Goal: Task Accomplishment & Management: Use online tool/utility

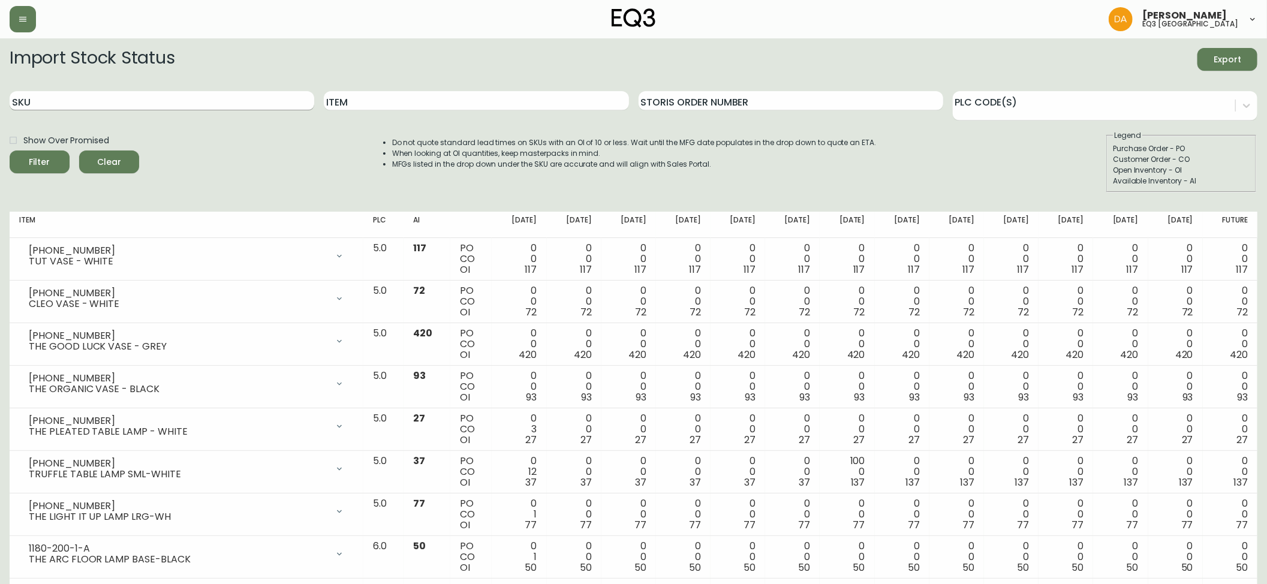
click at [231, 98] on input "SKU" at bounding box center [162, 100] width 305 height 19
paste input "[PHONE_NUMBER]"
type input "[PHONE_NUMBER]"
click at [34, 159] on icon "submit" at bounding box center [35, 160] width 13 height 13
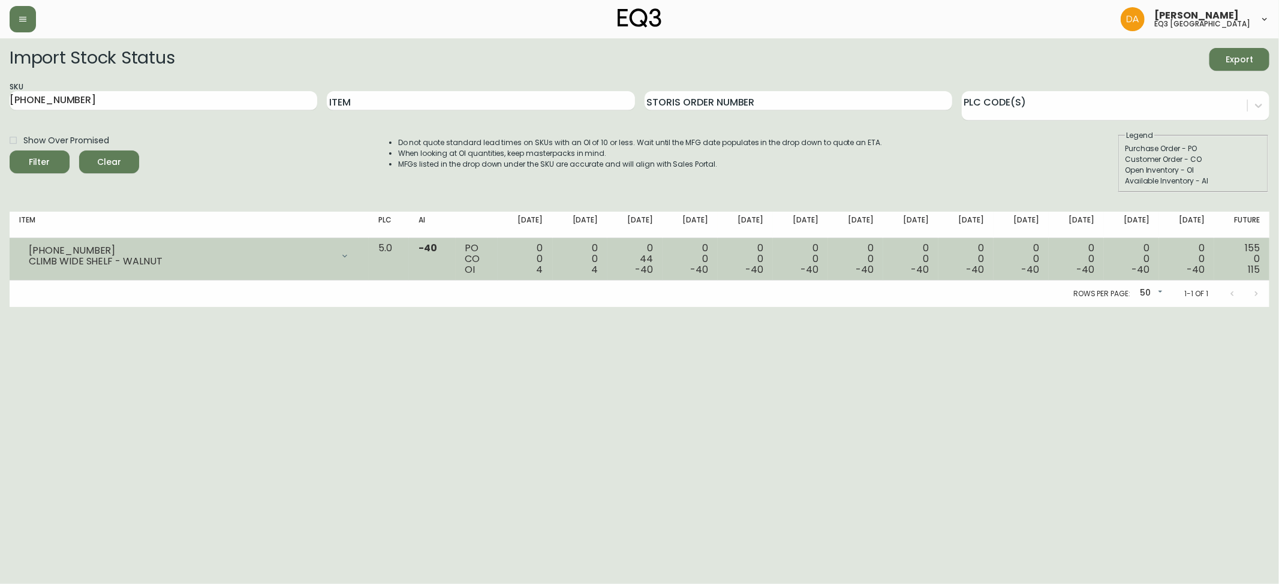
click at [350, 251] on icon at bounding box center [345, 256] width 10 height 10
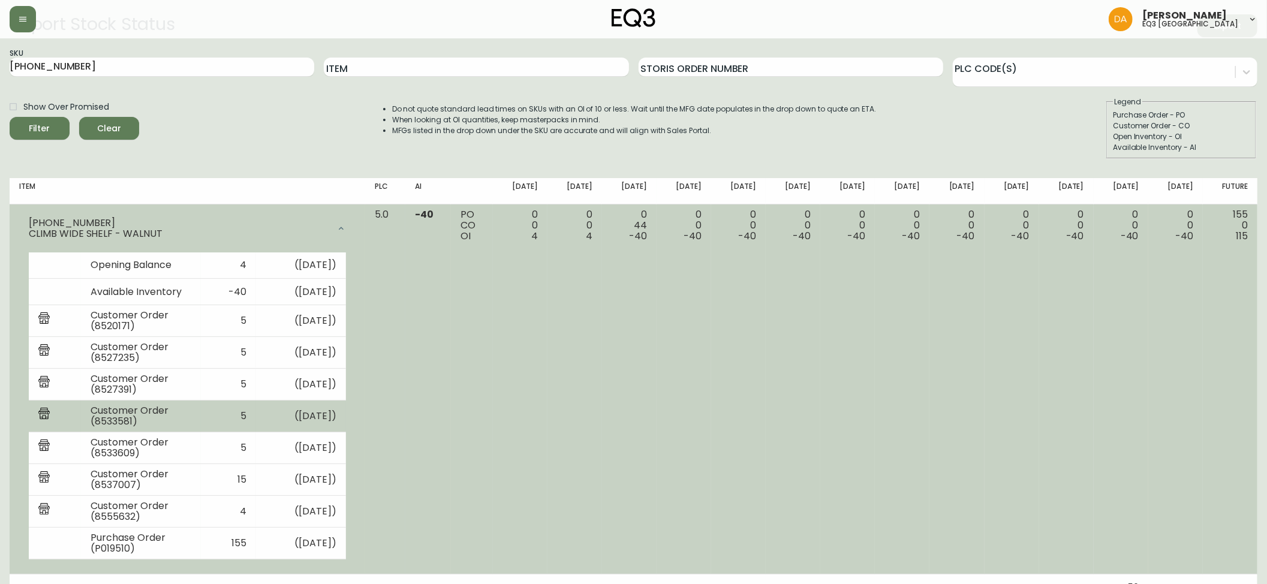
scroll to position [52, 0]
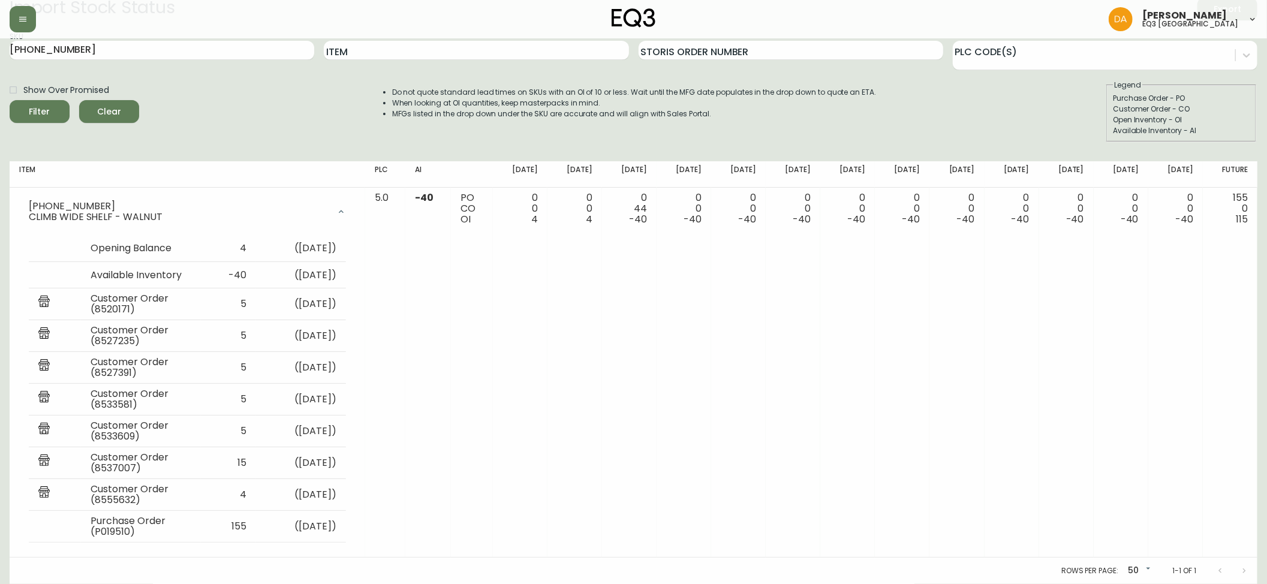
click at [113, 112] on span "Clear" at bounding box center [109, 111] width 41 height 15
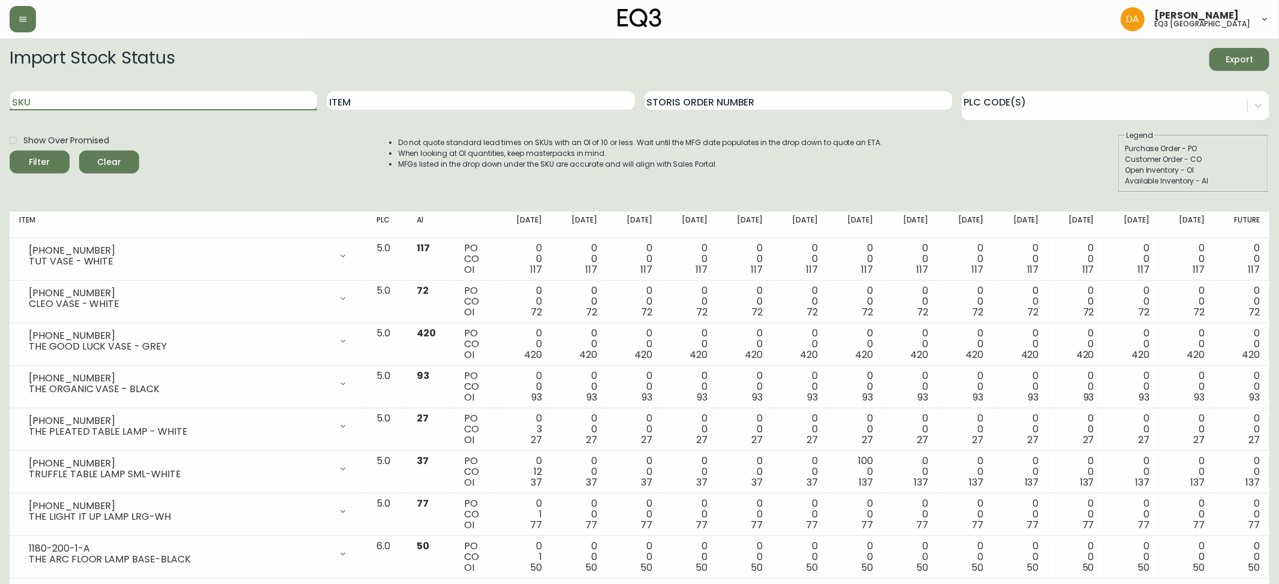
click at [68, 104] on input "SKU" at bounding box center [164, 100] width 308 height 19
paste input "[PHONE_NUMBER]"
click at [52, 165] on span "Filter" at bounding box center [39, 162] width 41 height 15
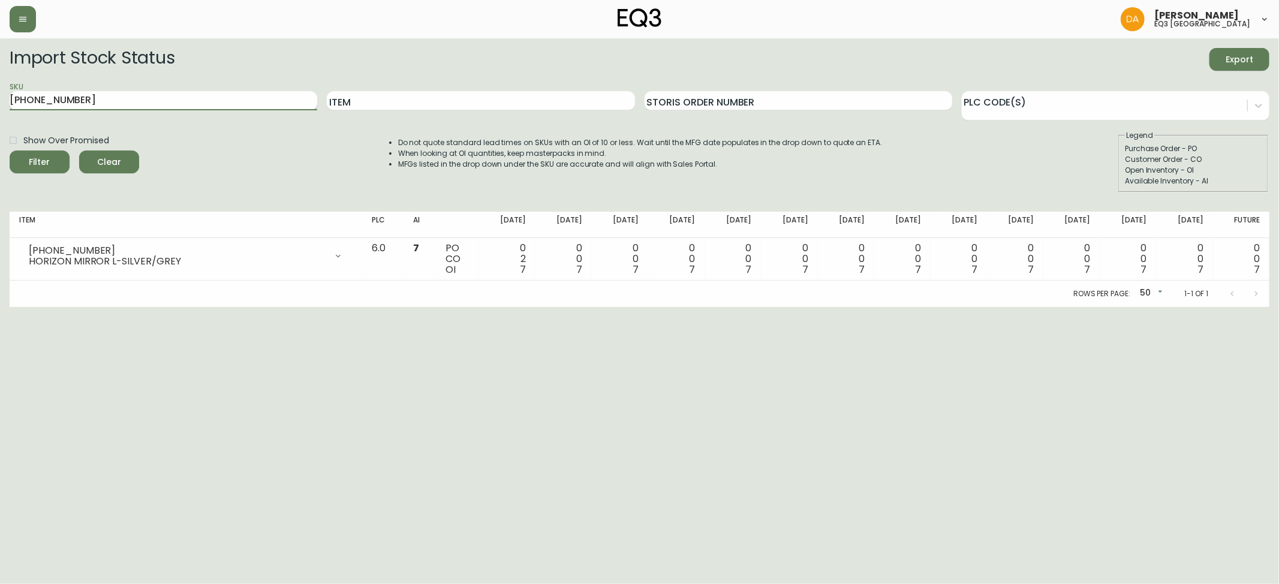
click at [164, 102] on input "[PHONE_NUMBER]" at bounding box center [164, 100] width 308 height 19
drag, startPoint x: 164, startPoint y: 102, endPoint x: 0, endPoint y: 100, distance: 164.3
click at [0, 100] on main "Import Stock Status Export SKU [PHONE_NUMBER] Item Storis Order Number PLC Code…" at bounding box center [639, 172] width 1279 height 269
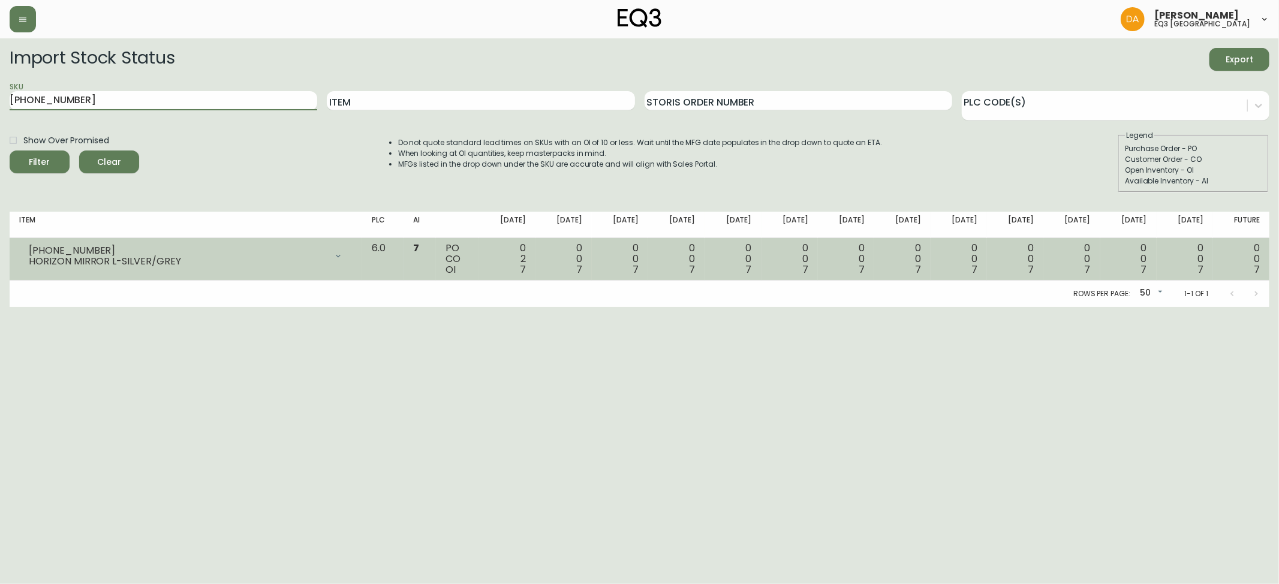
paste input "204-6"
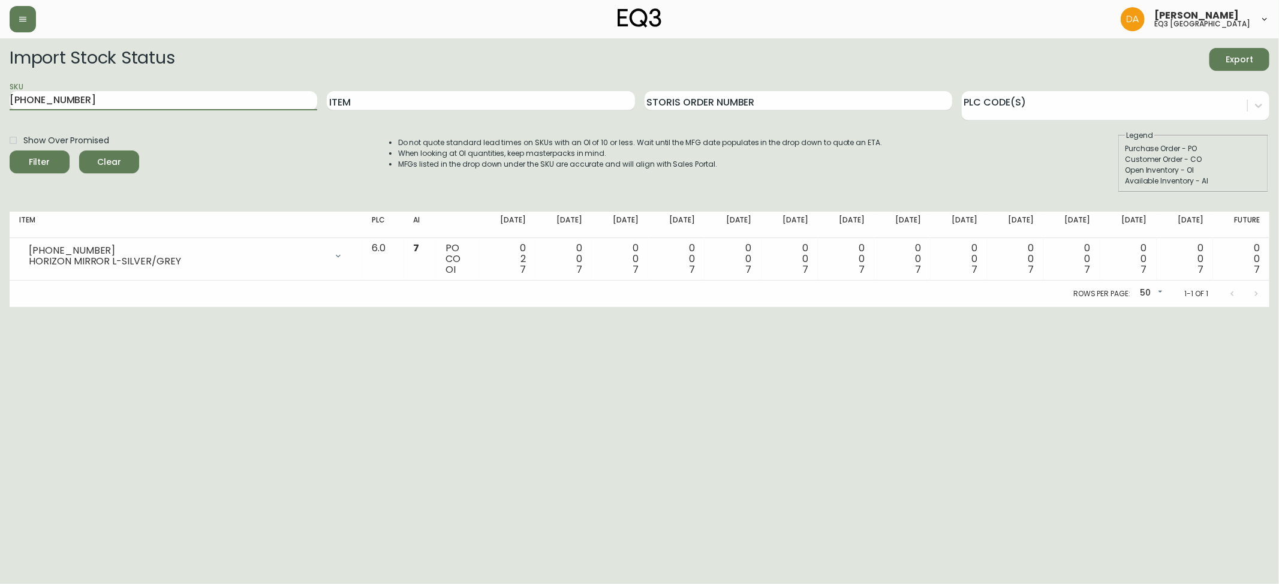
click at [29, 164] on span "Filter" at bounding box center [39, 162] width 41 height 15
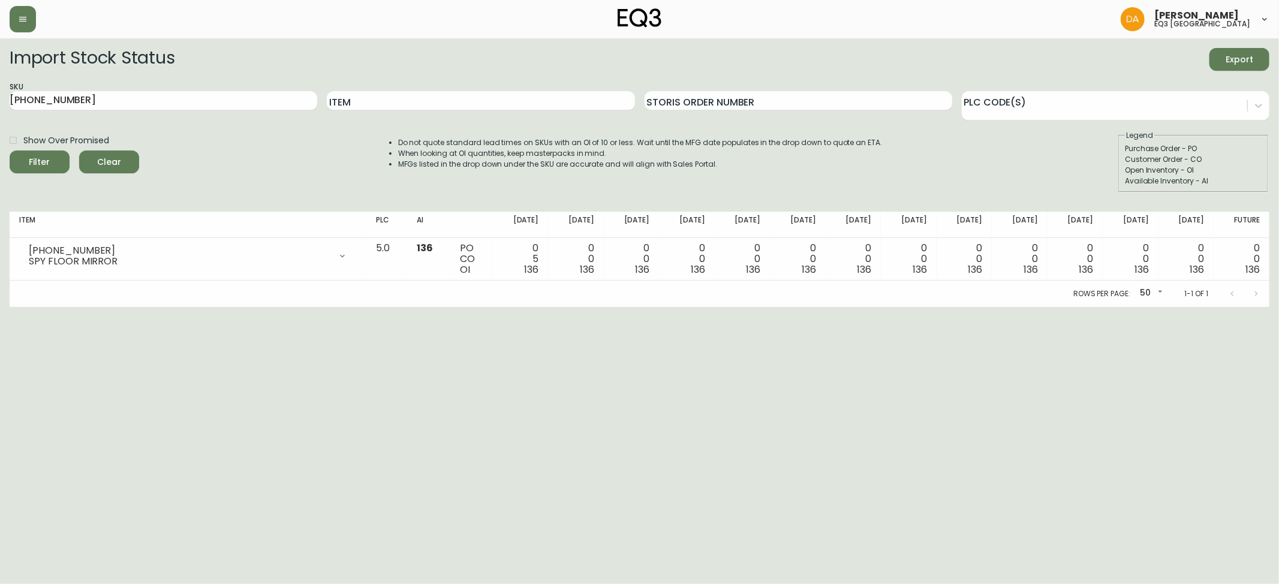
drag, startPoint x: 48, startPoint y: 397, endPoint x: 94, endPoint y: 213, distance: 189.2
click at [48, 307] on html "[PERSON_NAME] eq3 calgary Import Stock Status Export SKU [PHONE_NUMBER] Item St…" at bounding box center [639, 153] width 1279 height 307
drag, startPoint x: 109, startPoint y: 97, endPoint x: 0, endPoint y: 111, distance: 110.0
click at [0, 111] on main "Import Stock Status Export SKU [PHONE_NUMBER] Item Storis Order Number PLC Code…" at bounding box center [639, 172] width 1279 height 269
paste input "[PHONE_NUMBER]"
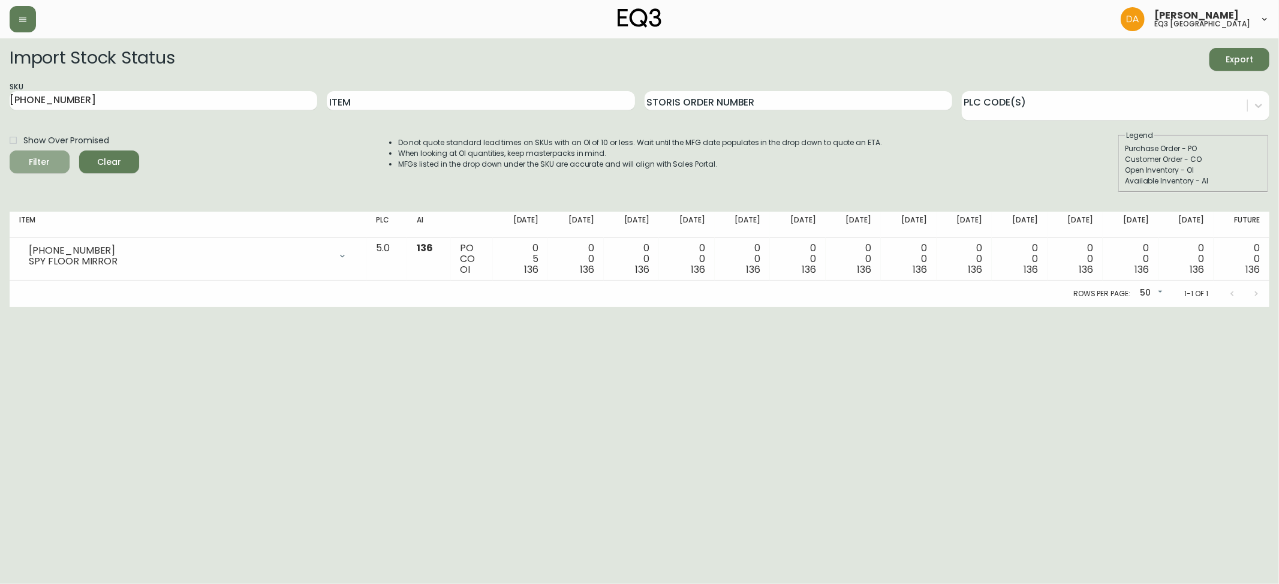
click at [41, 161] on icon "submit" at bounding box center [35, 161] width 12 height 12
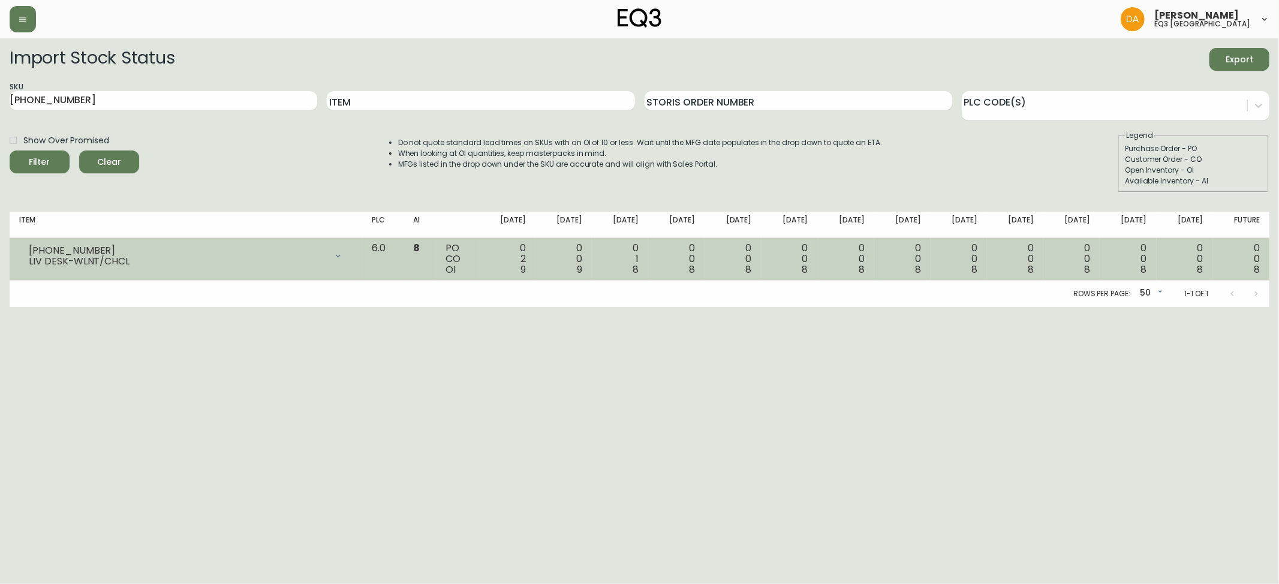
drag, startPoint x: 44, startPoint y: 420, endPoint x: 68, endPoint y: 250, distance: 171.9
click at [44, 307] on html "[PERSON_NAME] eq3 calgary Import Stock Status Export SKU [PHONE_NUMBER] Item St…" at bounding box center [639, 153] width 1279 height 307
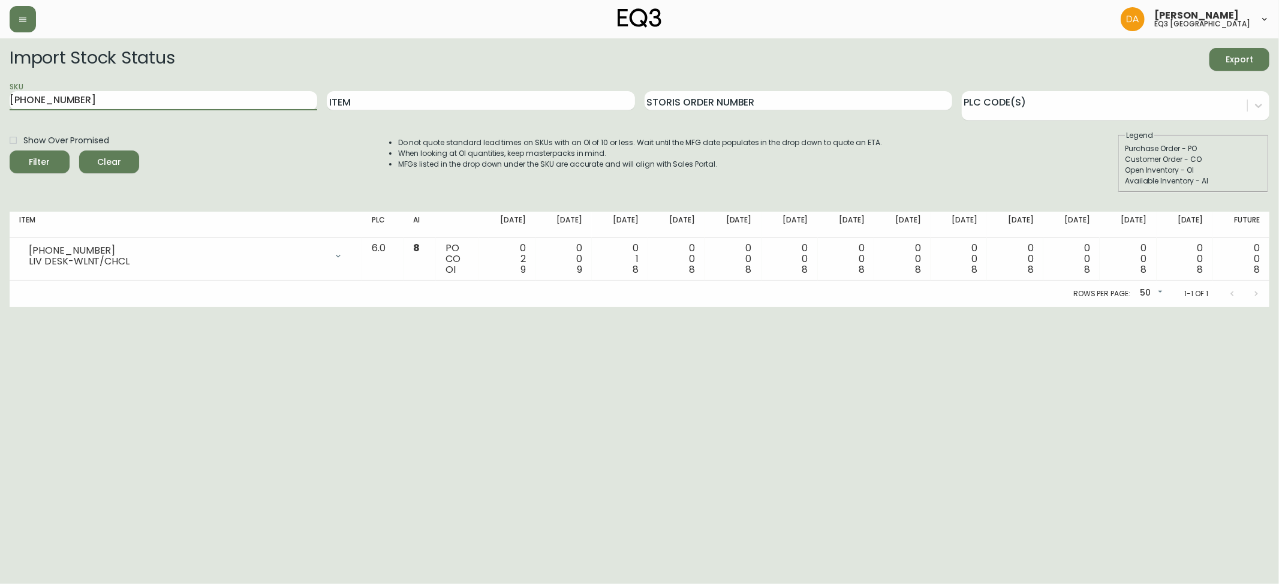
drag, startPoint x: 106, startPoint y: 104, endPoint x: 0, endPoint y: 132, distance: 109.9
click at [0, 132] on main "Import Stock Status Export SKU [PHONE_NUMBER] Item Storis Order Number PLC Code…" at bounding box center [639, 172] width 1279 height 269
paste input "[PHONE_NUMBER]"
click at [25, 155] on button "Filter" at bounding box center [40, 161] width 60 height 23
click at [59, 307] on html "[PERSON_NAME] eq3 calgary Import Stock Status Export SKU [PHONE_NUMBER] Item St…" at bounding box center [639, 153] width 1279 height 307
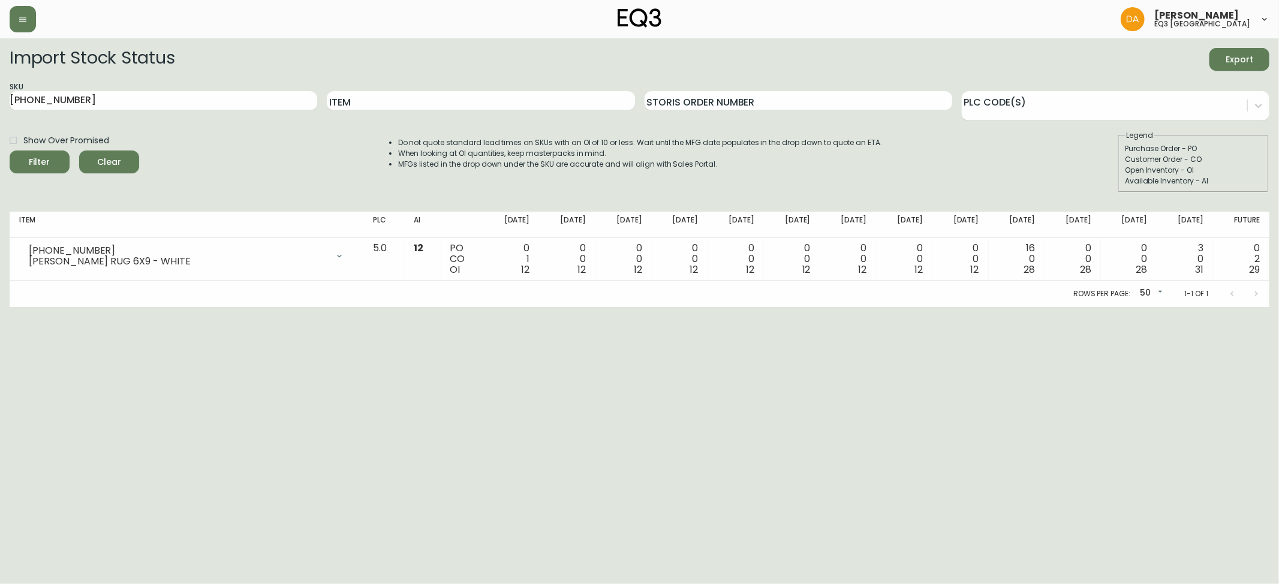
drag, startPoint x: 83, startPoint y: 99, endPoint x: 0, endPoint y: 116, distance: 84.5
click at [0, 116] on main "Import Stock Status Export SKU [PHONE_NUMBER] Item Storis Order Number PLC Code…" at bounding box center [639, 172] width 1279 height 269
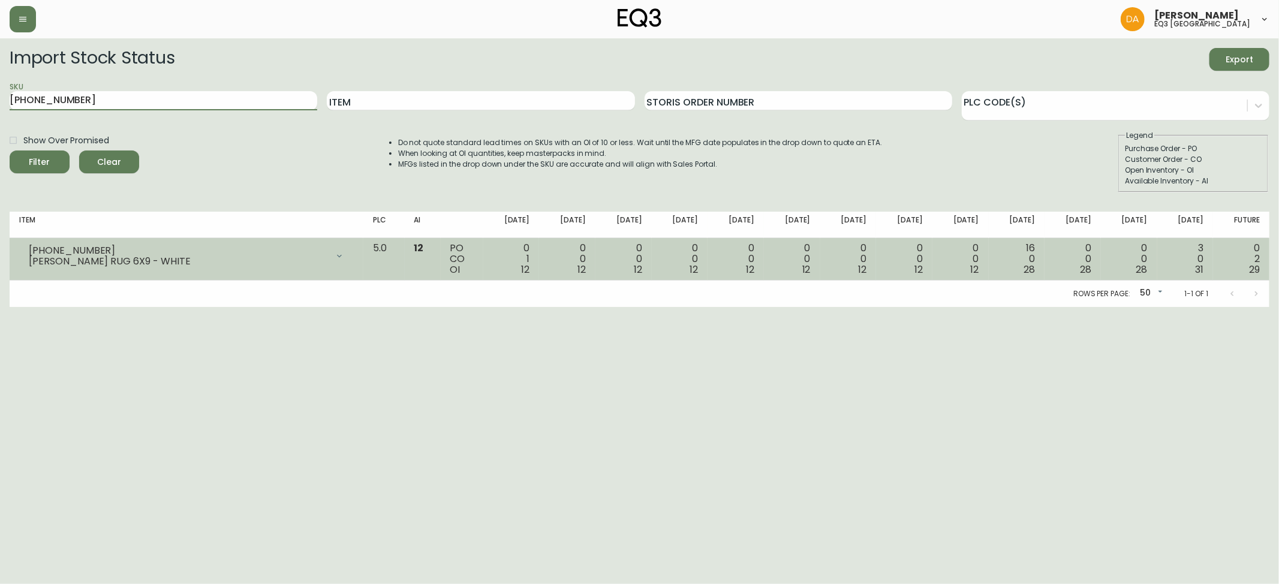
paste input "[PHONE_NUMBER]"
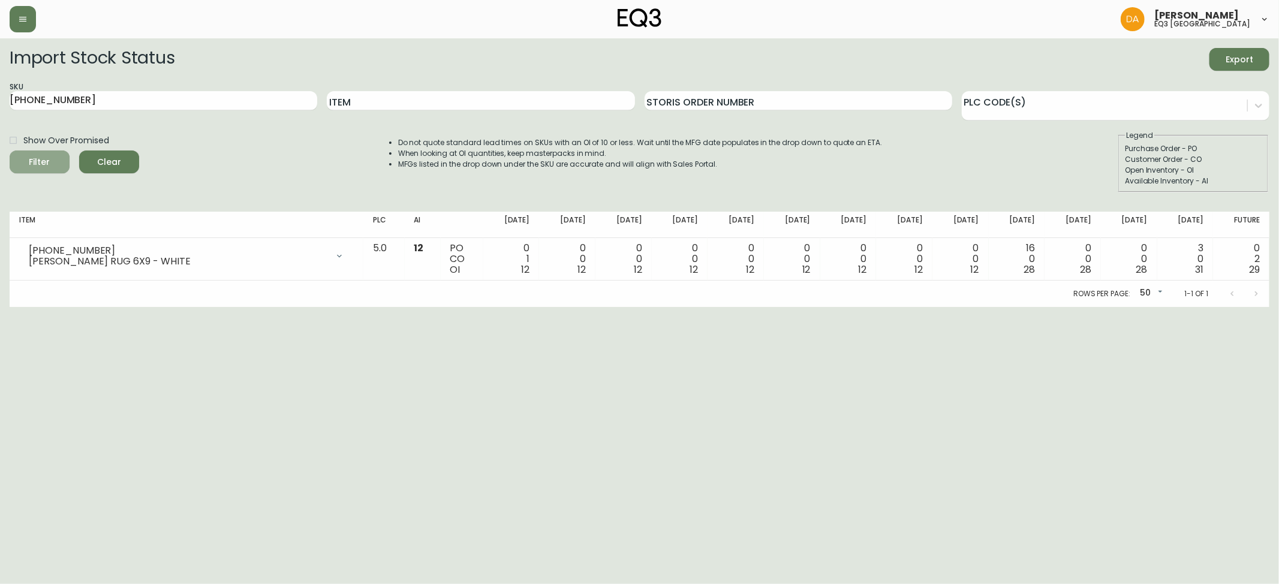
click at [52, 157] on span "Filter" at bounding box center [39, 162] width 41 height 15
click at [73, 307] on html "[PERSON_NAME] eq3 calgary Import Stock Status Export SKU [PHONE_NUMBER] Item St…" at bounding box center [639, 153] width 1279 height 307
drag, startPoint x: 96, startPoint y: 100, endPoint x: 0, endPoint y: 107, distance: 96.2
click at [0, 107] on main "Import Stock Status Export SKU [PHONE_NUMBER] Item Storis Order Number PLC Code…" at bounding box center [639, 172] width 1279 height 269
paste input "11-3"
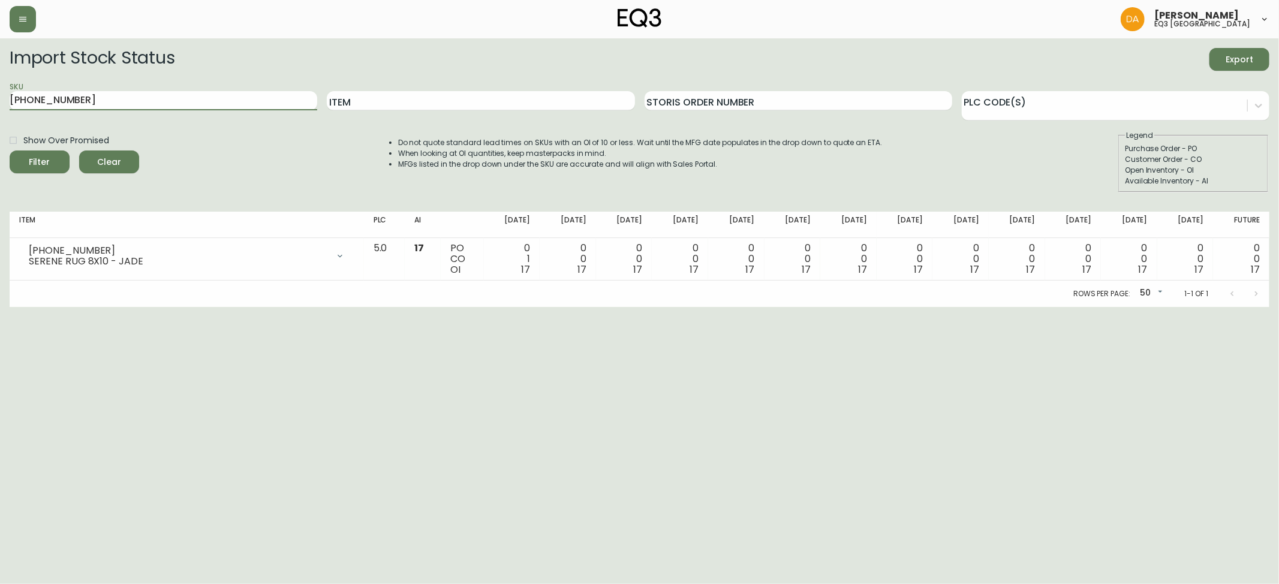
click at [40, 161] on icon "submit" at bounding box center [35, 160] width 13 height 13
drag, startPoint x: 97, startPoint y: 375, endPoint x: 87, endPoint y: 314, distance: 61.4
click at [97, 307] on html "[PERSON_NAME] eq3 calgary Import Stock Status Export SKU [PHONE_NUMBER] Item St…" at bounding box center [639, 153] width 1279 height 307
drag, startPoint x: 177, startPoint y: 98, endPoint x: 0, endPoint y: 128, distance: 180.0
click at [0, 128] on main "Import Stock Status Export SKU [PHONE_NUMBER] Item Storis Order Number PLC Code…" at bounding box center [639, 172] width 1279 height 269
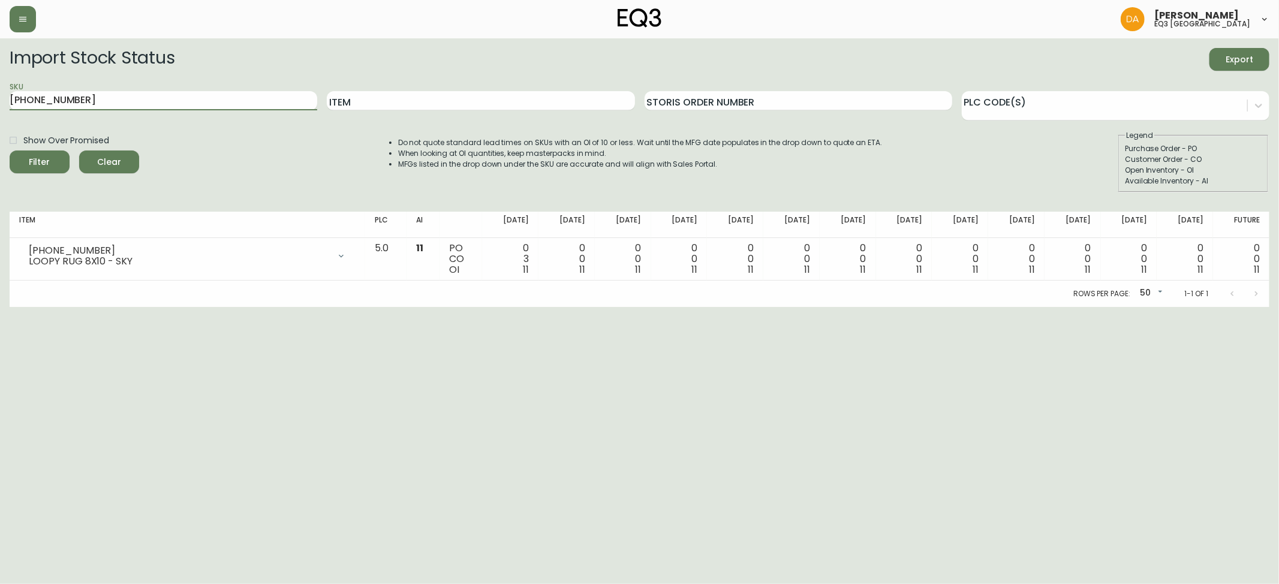
paste input "[PHONE_NUMBER]"
click at [37, 162] on icon "submit" at bounding box center [35, 160] width 13 height 13
drag, startPoint x: 86, startPoint y: 384, endPoint x: 98, endPoint y: 158, distance: 225.7
click at [86, 307] on html "[PERSON_NAME] eq3 calgary Import Stock Status Export SKU [PHONE_NUMBER] Item St…" at bounding box center [639, 153] width 1279 height 307
drag, startPoint x: 116, startPoint y: 104, endPoint x: 0, endPoint y: 116, distance: 116.3
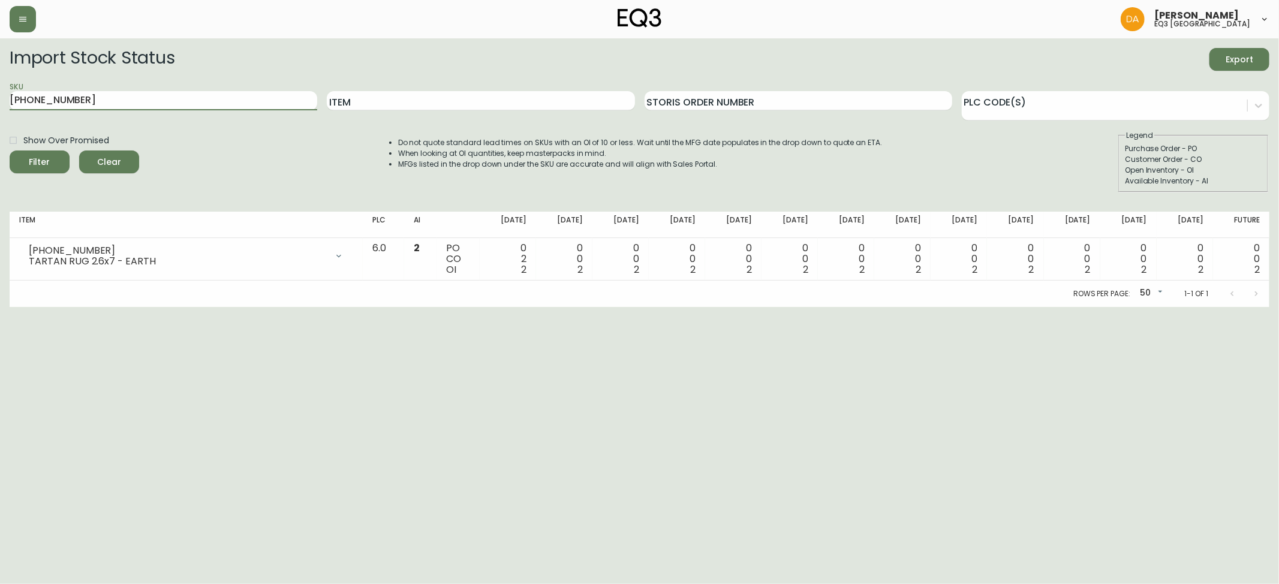
click at [0, 116] on main "Import Stock Status Export SKU [PHONE_NUMBER] Item Storis Order Number PLC Code…" at bounding box center [639, 172] width 1279 height 269
paste input "020-801-6-A"
click at [34, 163] on icon "submit" at bounding box center [35, 160] width 13 height 13
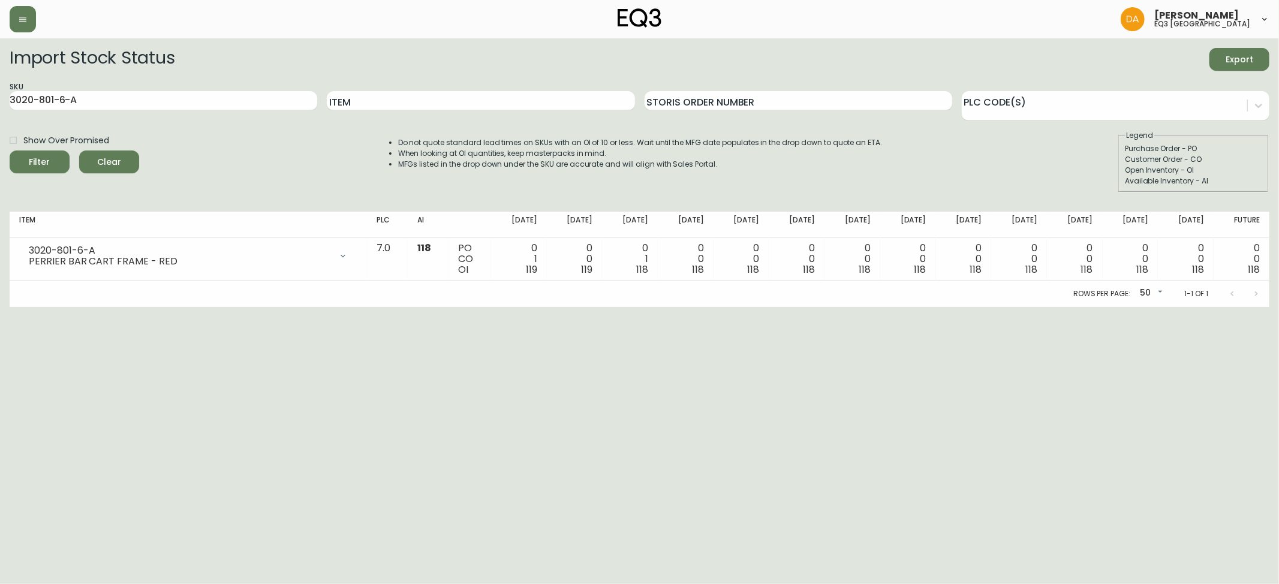
drag, startPoint x: 58, startPoint y: 381, endPoint x: 53, endPoint y: 284, distance: 97.8
click at [58, 307] on html "[PERSON_NAME] eq3 calgary Import Stock Status Export SKU 3020-801-6-A Item Stor…" at bounding box center [639, 153] width 1279 height 307
drag, startPoint x: 168, startPoint y: 95, endPoint x: 0, endPoint y: 107, distance: 168.9
click at [0, 107] on main "Import Stock Status Export SKU 3020-801-6-A Item Storis Order Number PLC Code(s…" at bounding box center [639, 172] width 1279 height 269
paste input "4-B"
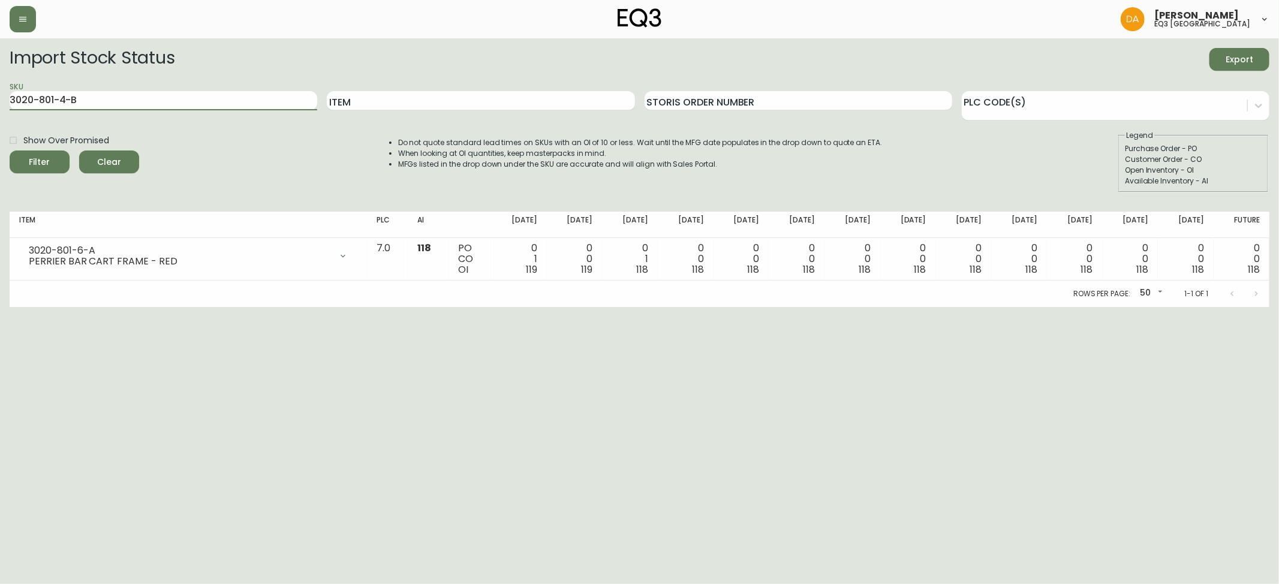
click at [54, 159] on span "Filter" at bounding box center [39, 162] width 41 height 15
drag, startPoint x: 34, startPoint y: 368, endPoint x: 56, endPoint y: 290, distance: 81.0
click at [34, 307] on html "[PERSON_NAME] eq3 calgary Import Stock Status Export SKU 3020-801-4-B Item Stor…" at bounding box center [639, 153] width 1279 height 307
drag, startPoint x: 139, startPoint y: 94, endPoint x: 0, endPoint y: 116, distance: 140.7
click at [0, 116] on main "Import Stock Status Export SKU 3020-801-4-B Item Storis Order Number PLC Code(s…" at bounding box center [639, 172] width 1279 height 269
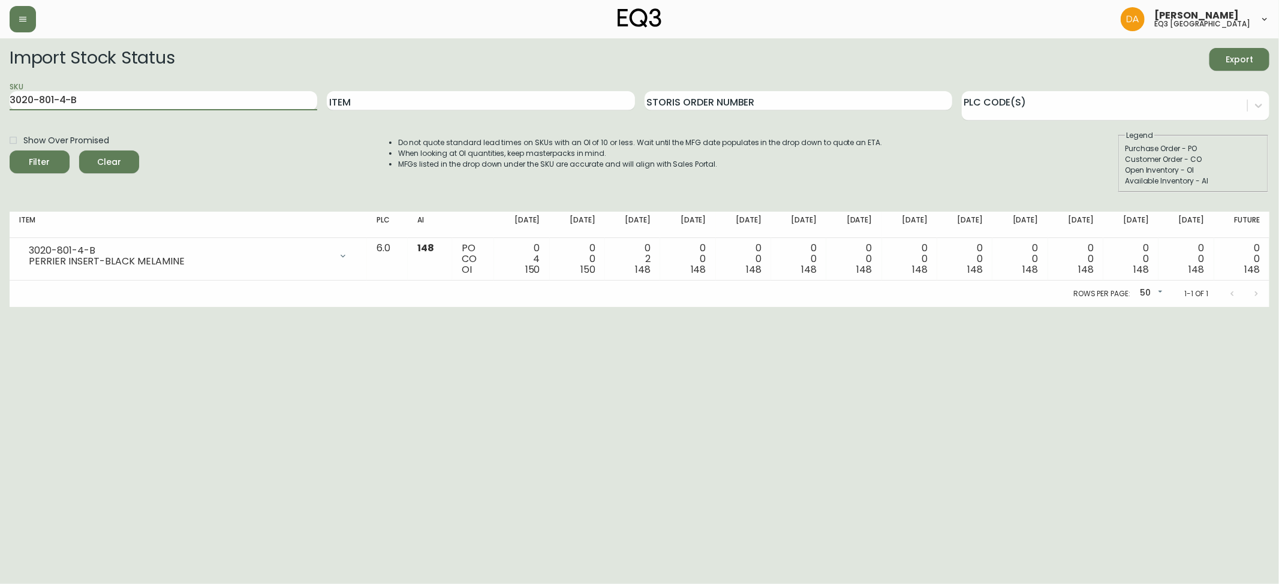
paste input "623-13-A"
click at [52, 161] on span "Filter" at bounding box center [39, 162] width 41 height 15
click at [63, 307] on html "[PERSON_NAME] eq3 calgary Import Stock Status Export SKU 3020-623-13-A Item Sto…" at bounding box center [639, 153] width 1279 height 307
drag, startPoint x: 100, startPoint y: 106, endPoint x: 0, endPoint y: 66, distance: 107.1
click at [0, 66] on main "Import Stock Status Export SKU 3020-623-13-A Item Storis Order Number PLC Code(…" at bounding box center [639, 172] width 1279 height 269
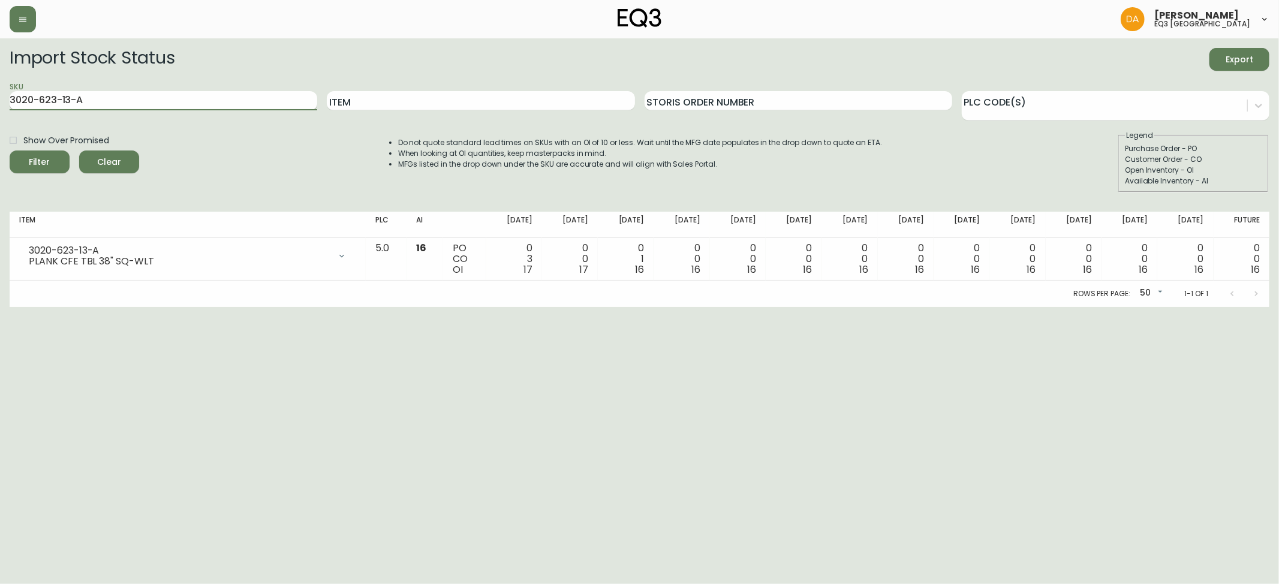
paste input "9-13-B"
click at [38, 165] on icon "submit" at bounding box center [35, 161] width 12 height 12
drag, startPoint x: 65, startPoint y: 336, endPoint x: 103, endPoint y: 149, distance: 190.8
click at [65, 307] on html "[PERSON_NAME] eq3 calgary Import Stock Status Export SKU 3020-629-13-B Item Sto…" at bounding box center [639, 153] width 1279 height 307
click at [0, 101] on main "Import Stock Status Export SKU 3020-629-13-B Item Storis Order Number PLC Code(…" at bounding box center [639, 172] width 1279 height 269
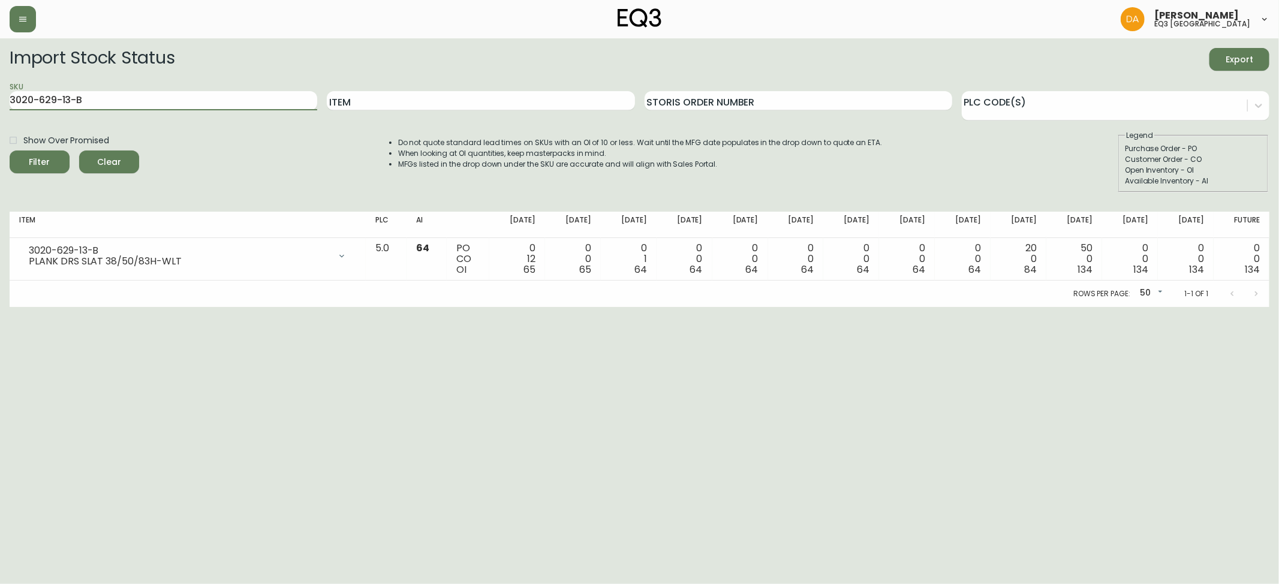
paste input "[PHONE_NUMBER]"
click at [52, 153] on button "Filter" at bounding box center [40, 161] width 60 height 23
drag, startPoint x: 29, startPoint y: 369, endPoint x: 32, endPoint y: 352, distance: 17.1
click at [29, 307] on html "[PERSON_NAME] eq3 calgary Import Stock Status Export SKU [PHONE_NUMBER] Item St…" at bounding box center [639, 153] width 1279 height 307
drag, startPoint x: 144, startPoint y: 109, endPoint x: 0, endPoint y: 109, distance: 143.9
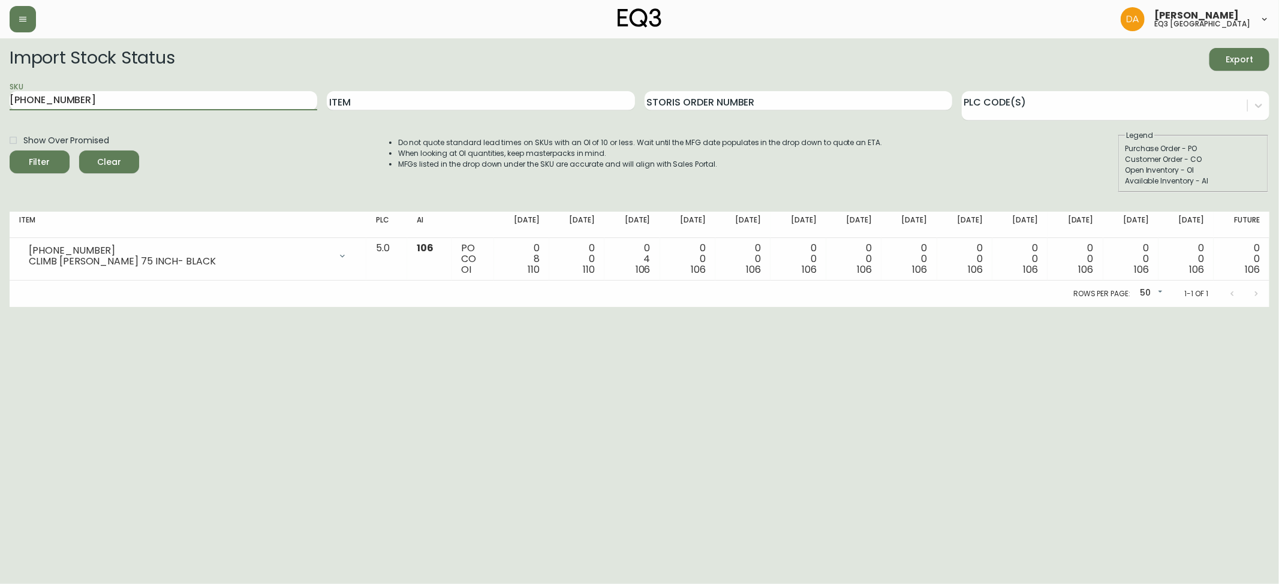
click at [0, 109] on main "Import Stock Status Export SKU [PHONE_NUMBER] Item Storis Order Number PLC Code…" at bounding box center [639, 172] width 1279 height 269
paste input "7"
click at [37, 155] on button "Filter" at bounding box center [40, 161] width 60 height 23
click at [85, 307] on html "[PERSON_NAME] eq3 calgary Import Stock Status Export SKU [PHONE_NUMBER] Item St…" at bounding box center [639, 153] width 1279 height 307
drag, startPoint x: 114, startPoint y: 104, endPoint x: 0, endPoint y: 90, distance: 114.7
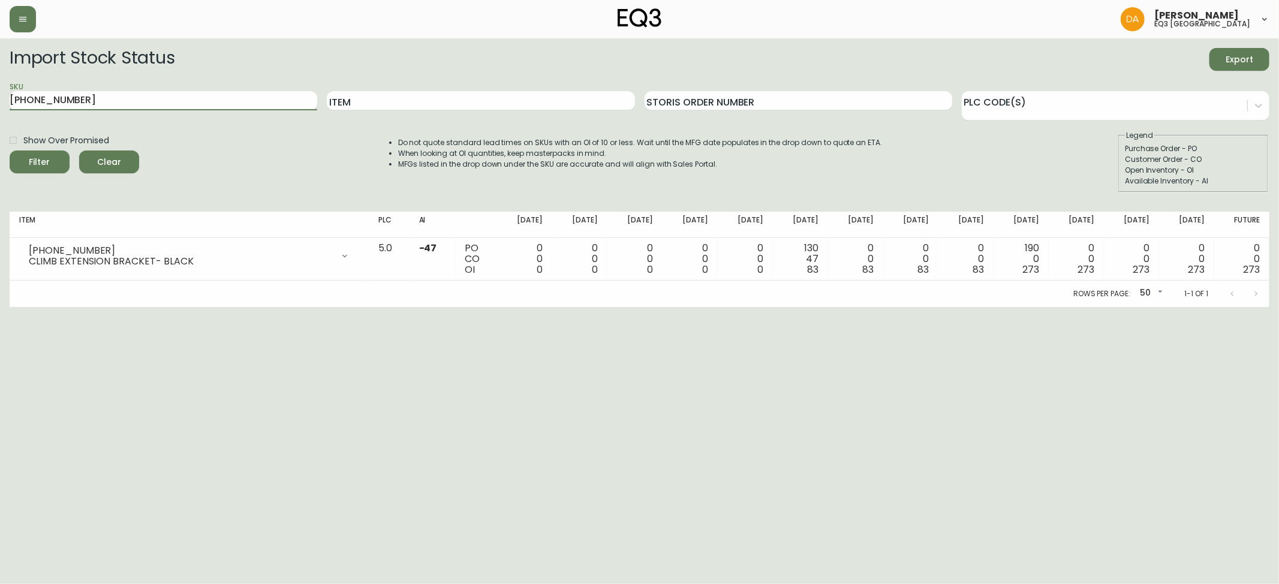
click at [0, 90] on main "Import Stock Status Export SKU [PHONE_NUMBER] Item Storis Order Number PLC Code…" at bounding box center [639, 172] width 1279 height 269
paste input "8"
click at [59, 154] on button "Filter" at bounding box center [40, 161] width 60 height 23
click at [37, 307] on html "[PERSON_NAME] eq3 calgary Import Stock Status Export SKU [PHONE_NUMBER] Item St…" at bounding box center [639, 153] width 1279 height 307
drag, startPoint x: 94, startPoint y: 101, endPoint x: 0, endPoint y: 98, distance: 93.6
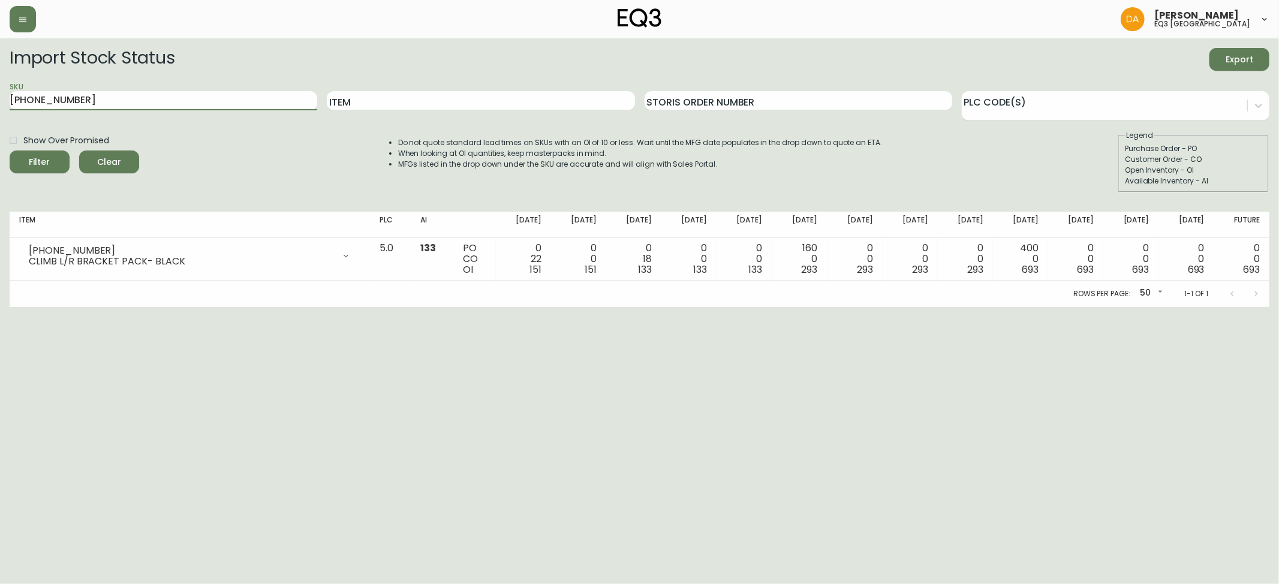
click at [0, 98] on main "Import Stock Status Export SKU [PHONE_NUMBER] Item Storis Order Number PLC Code…" at bounding box center [639, 172] width 1279 height 269
paste input "2-13"
click at [35, 159] on icon "submit" at bounding box center [35, 160] width 16 height 16
drag, startPoint x: 49, startPoint y: 367, endPoint x: 41, endPoint y: 153, distance: 213.6
click at [49, 307] on html "[PERSON_NAME] eq3 calgary Import Stock Status Export SKU [PHONE_NUMBER] Item St…" at bounding box center [639, 153] width 1279 height 307
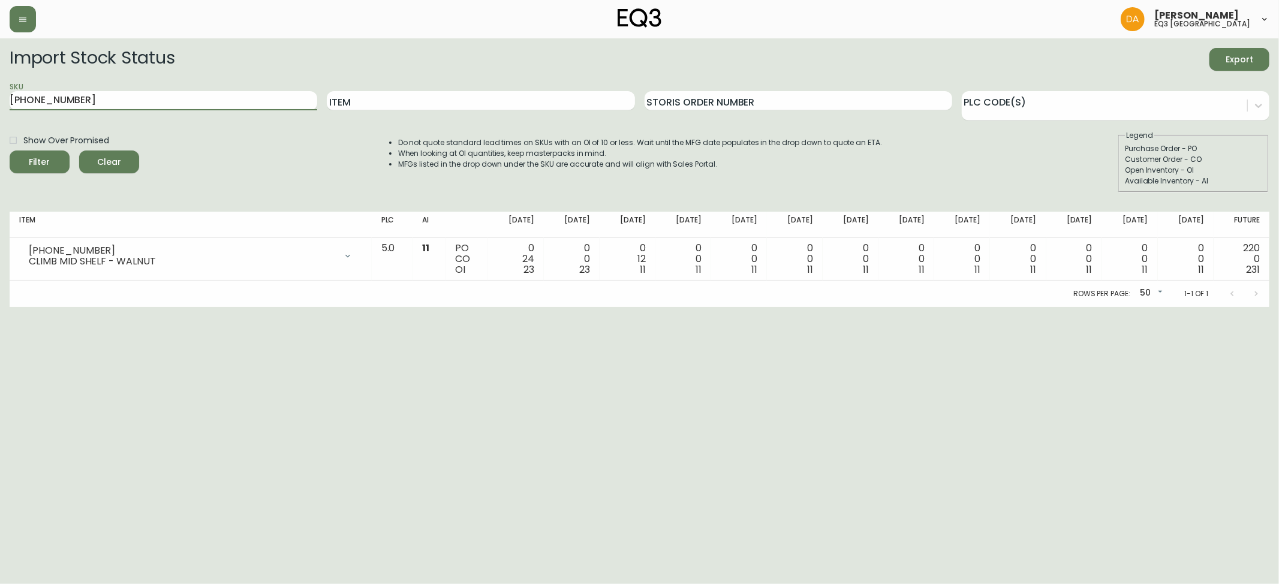
click at [0, 113] on main "Import Stock Status Export SKU [PHONE_NUMBER] Item Storis Order Number PLC Code…" at bounding box center [639, 172] width 1279 height 269
paste input "3"
type input "[PHONE_NUMBER]"
click at [49, 158] on span "Filter" at bounding box center [39, 162] width 41 height 15
click at [85, 307] on html "[PERSON_NAME] eq3 calgary Import Stock Status Export SKU [PHONE_NUMBER] Item St…" at bounding box center [639, 153] width 1279 height 307
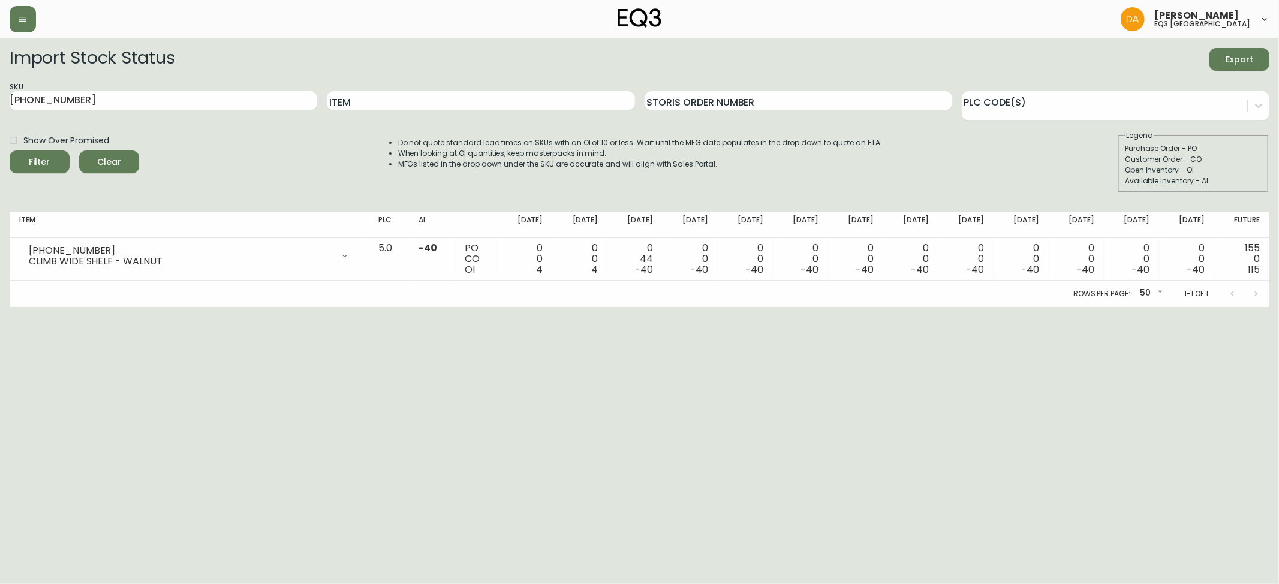
drag, startPoint x: 37, startPoint y: 350, endPoint x: 51, endPoint y: 339, distance: 17.5
click at [37, 307] on html "[PERSON_NAME] eq3 calgary Import Stock Status Export SKU [PHONE_NUMBER] Item St…" at bounding box center [639, 153] width 1279 height 307
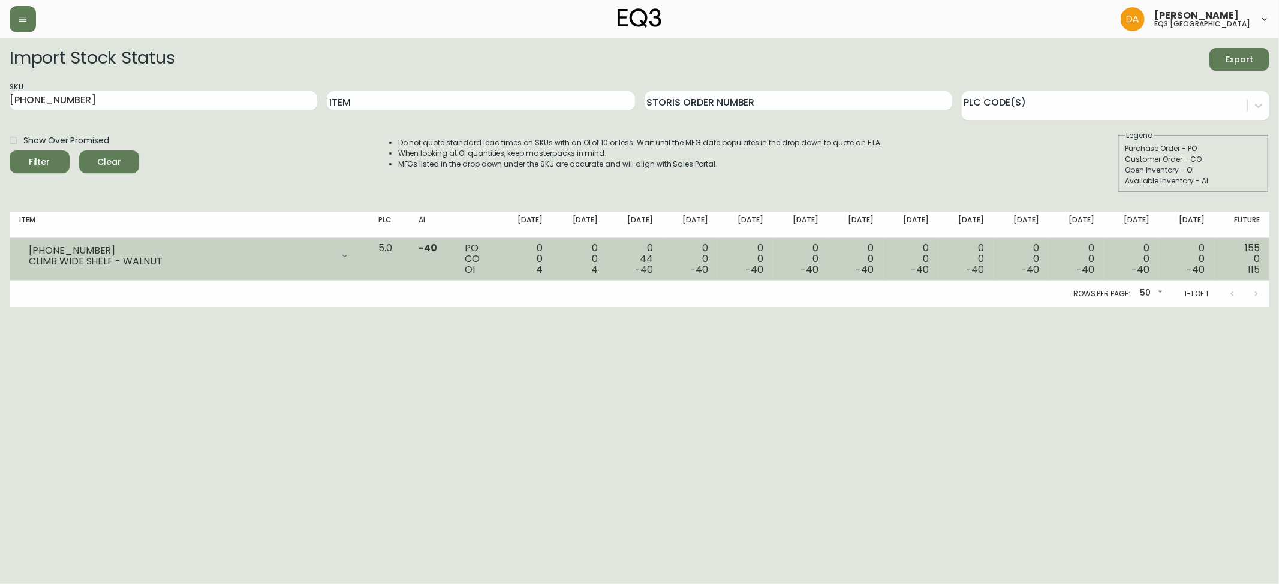
click at [350, 257] on icon at bounding box center [345, 256] width 10 height 10
